Goal: Navigation & Orientation: Find specific page/section

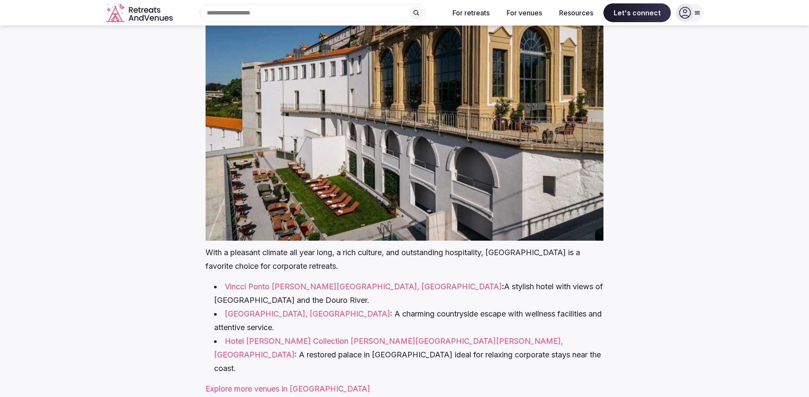
scroll to position [4563, 0]
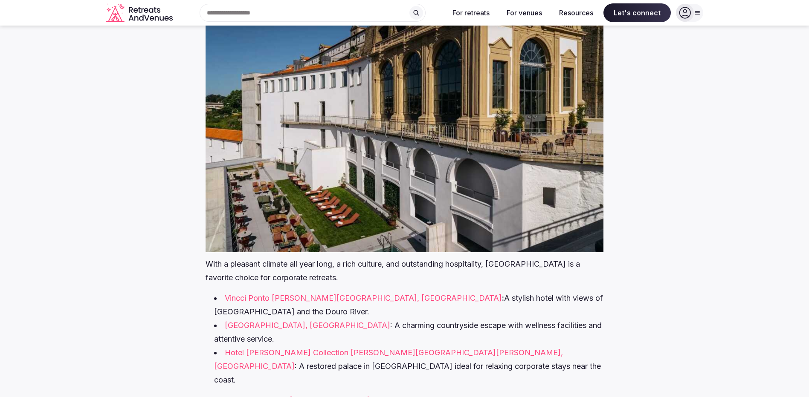
click at [281, 396] on link "Explore more venues in [GEOGRAPHIC_DATA]" at bounding box center [288, 400] width 165 height 9
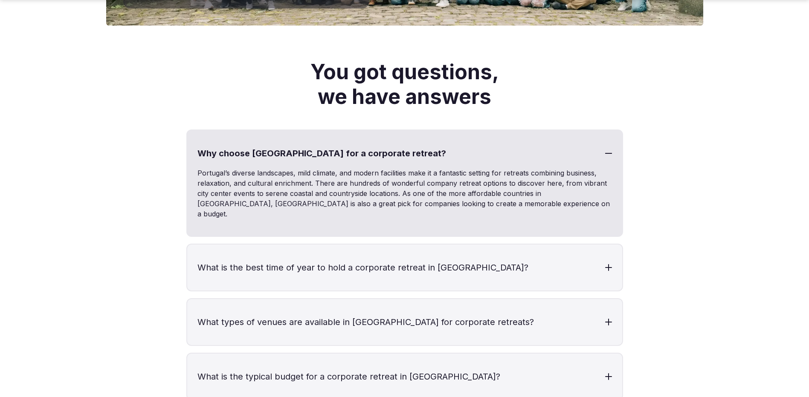
scroll to position [1834, 0]
